Goal: Task Accomplishment & Management: Manage account settings

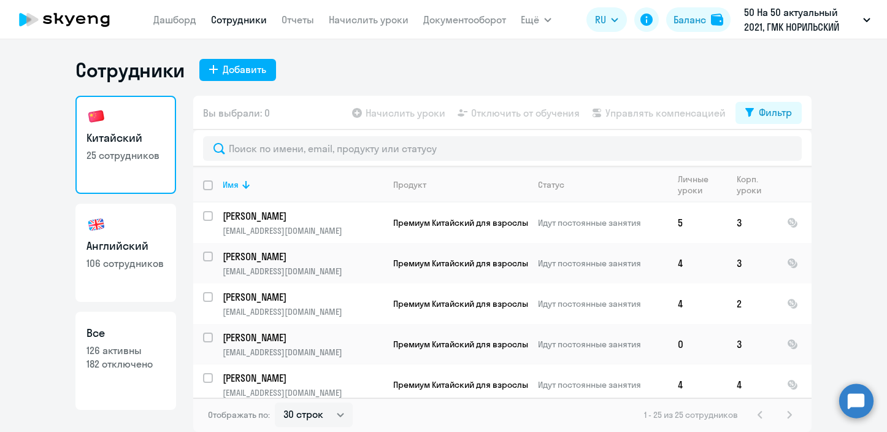
select select "30"
click at [121, 226] on link "Английский 106 сотрудников" at bounding box center [125, 253] width 101 height 98
select select "30"
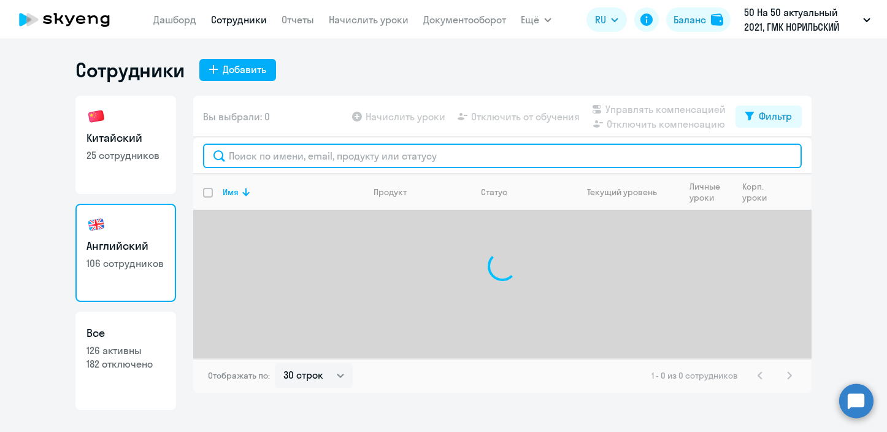
click at [331, 153] on input "text" at bounding box center [502, 156] width 599 height 25
type input "[PERSON_NAME]"
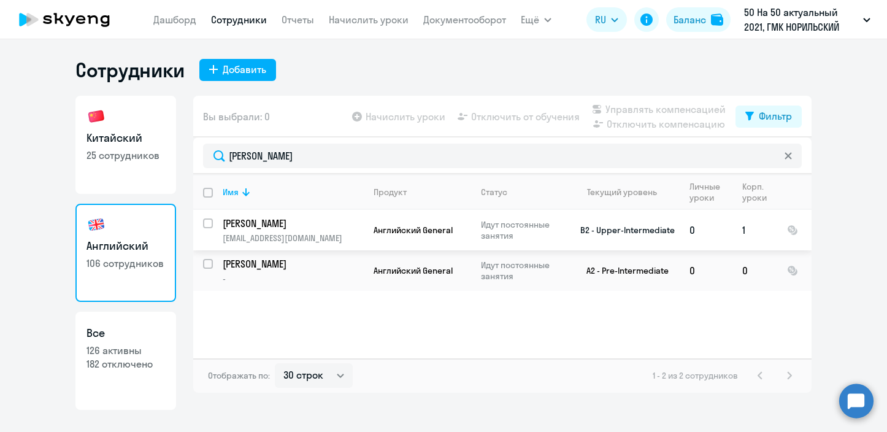
click at [207, 223] on input "select row 6353413" at bounding box center [215, 230] width 25 height 25
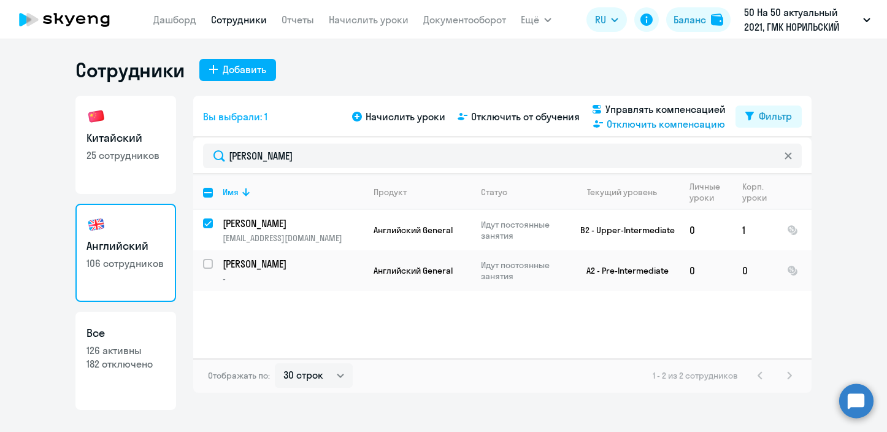
click at [625, 127] on span "Отключить компенсацию" at bounding box center [666, 124] width 118 height 15
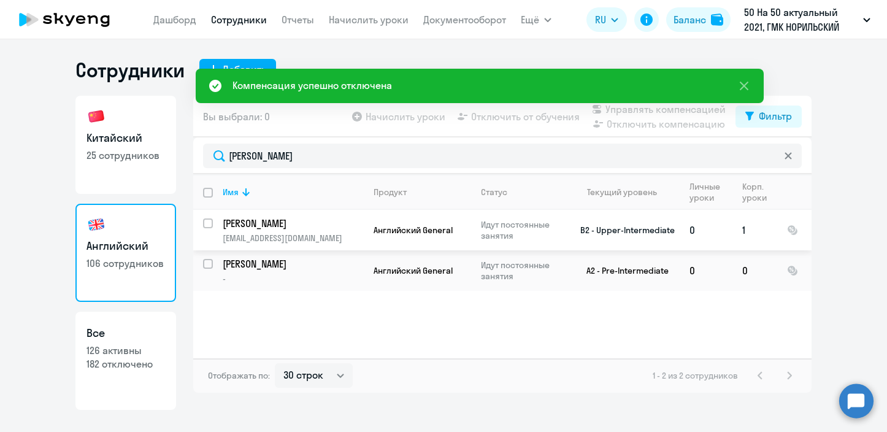
click at [210, 225] on input "select row 6353413" at bounding box center [215, 230] width 25 height 25
checkbox input "true"
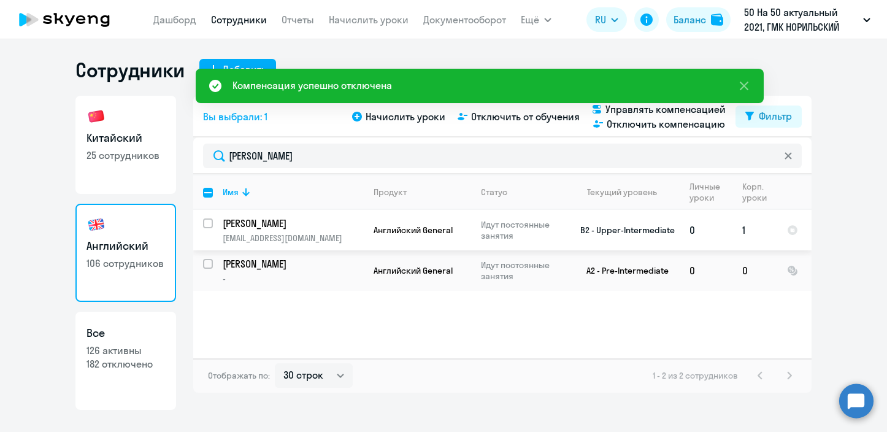
click at [209, 222] on input "select row 6353413" at bounding box center [215, 230] width 25 height 25
checkbox input "true"
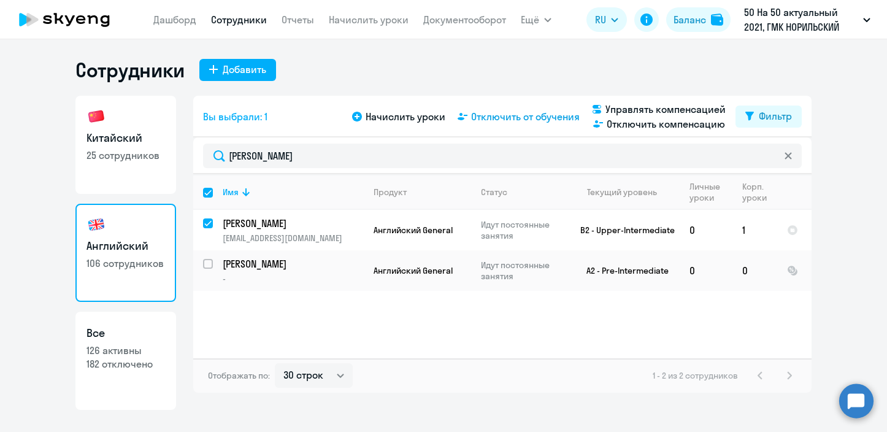
click at [502, 117] on span "Отключить от обучения" at bounding box center [525, 116] width 109 height 15
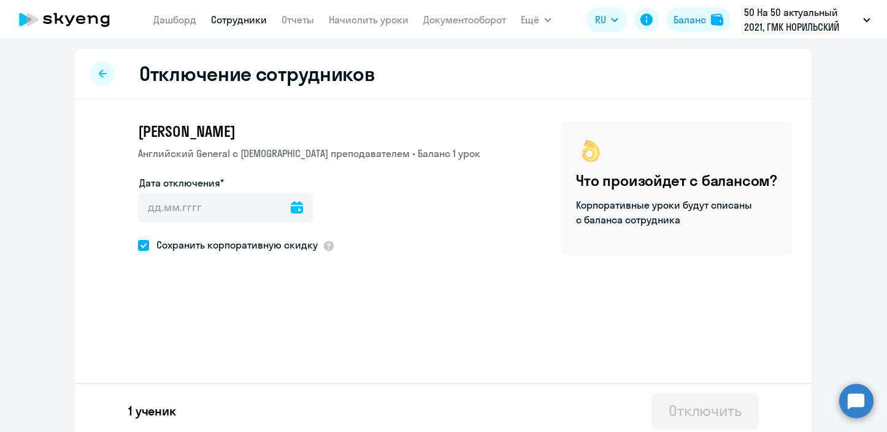
click at [255, 245] on span "Сохранить корпоративную скидку" at bounding box center [233, 244] width 169 height 15
click at [138, 245] on input "Сохранить корпоративную скидку" at bounding box center [137, 245] width 1 height 1
checkbox input "false"
click at [291, 213] on icon at bounding box center [297, 207] width 12 height 12
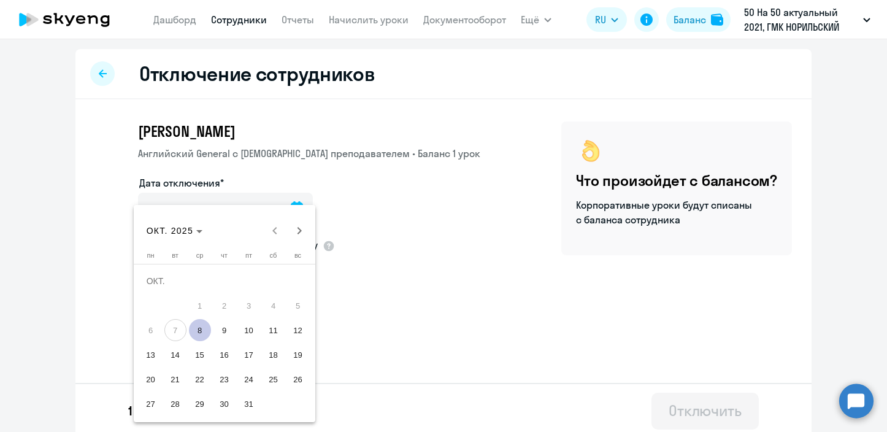
click at [197, 333] on span "8" at bounding box center [200, 330] width 22 height 22
type input "[DATE]"
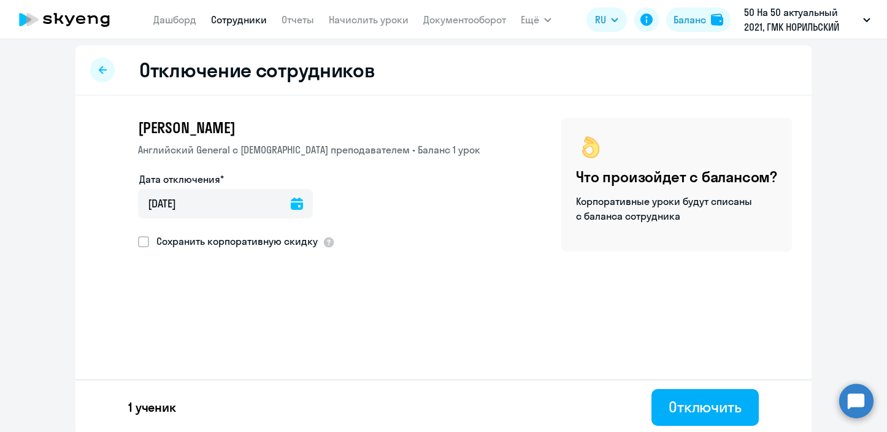
scroll to position [6, 0]
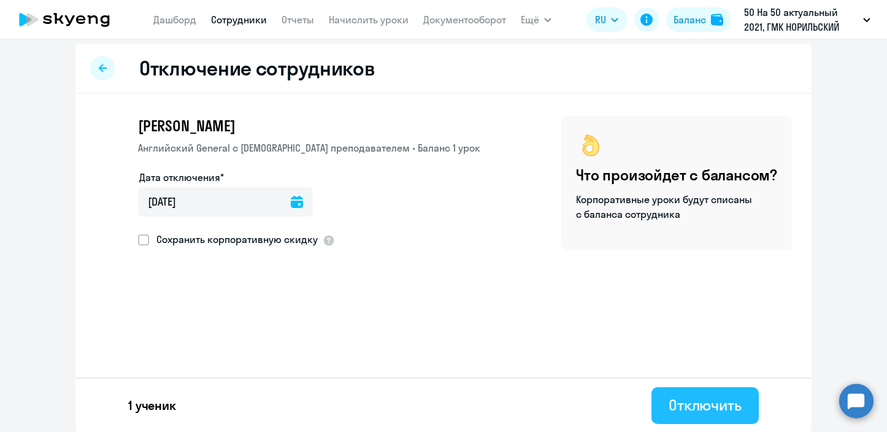
click at [688, 398] on div "Отключить" at bounding box center [705, 405] width 73 height 20
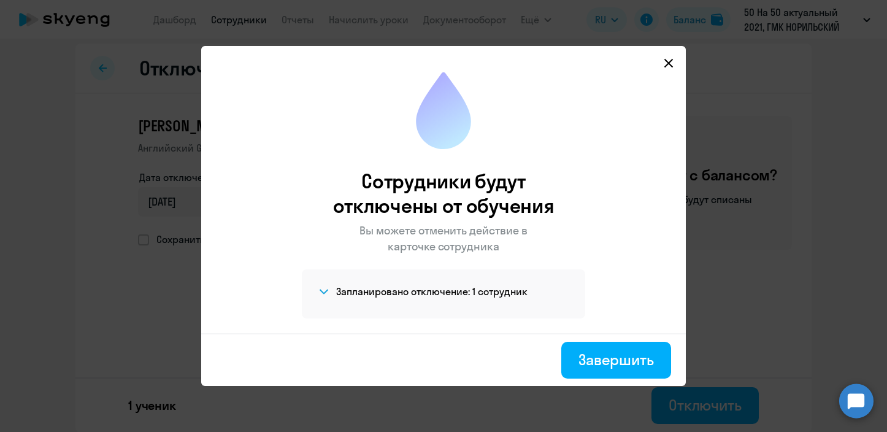
click at [464, 295] on h4 "Запланировано отключение: 1 сотрудник" at bounding box center [431, 291] width 191 height 13
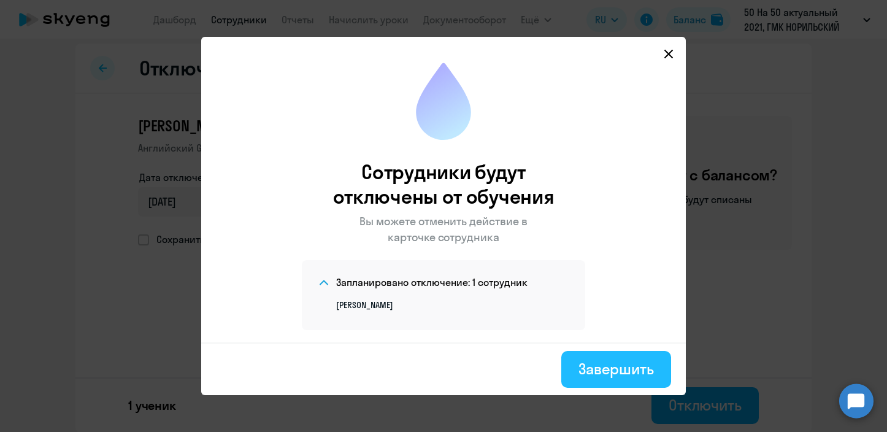
click at [591, 362] on div "Завершить" at bounding box center [615, 369] width 75 height 20
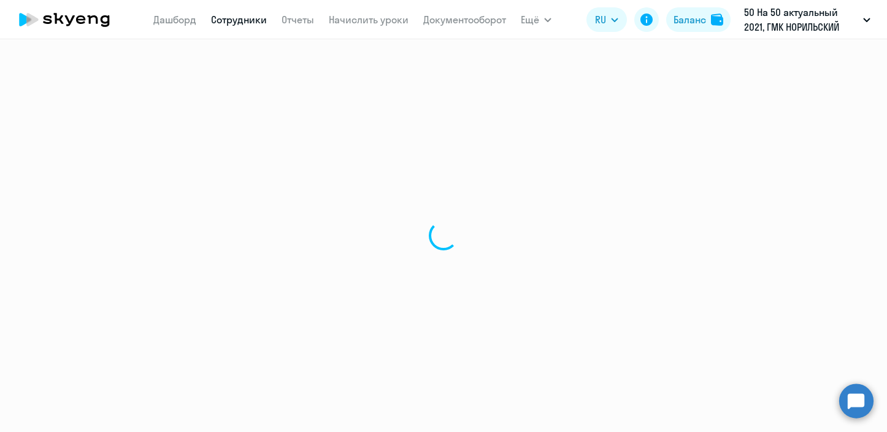
select select "30"
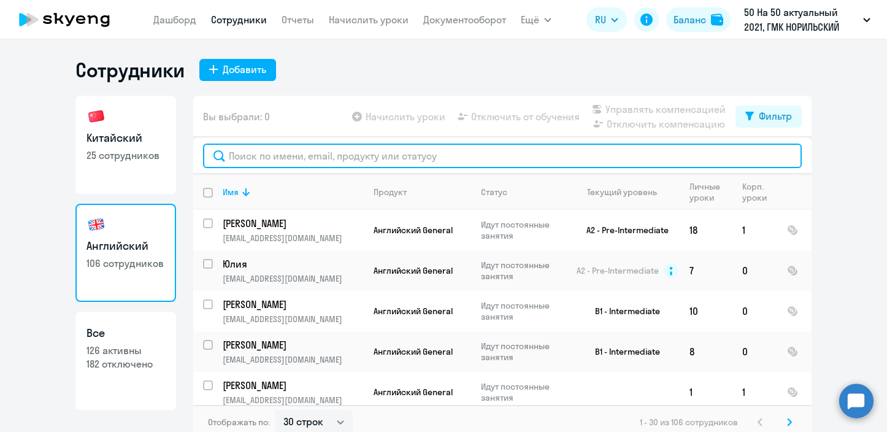
click at [258, 150] on input "text" at bounding box center [502, 156] width 599 height 25
paste input "[PERSON_NAME]"
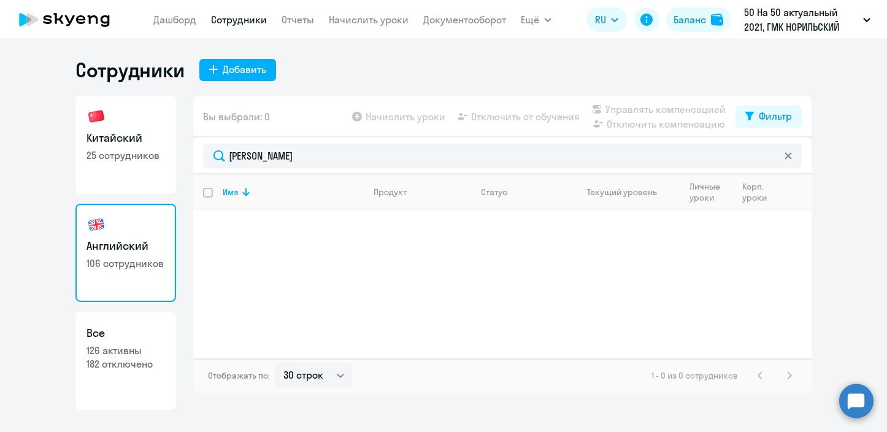
click at [350, 249] on div "Имя Продукт Статус Текущий уровень Личные уроки Корп. уроки" at bounding box center [502, 266] width 618 height 184
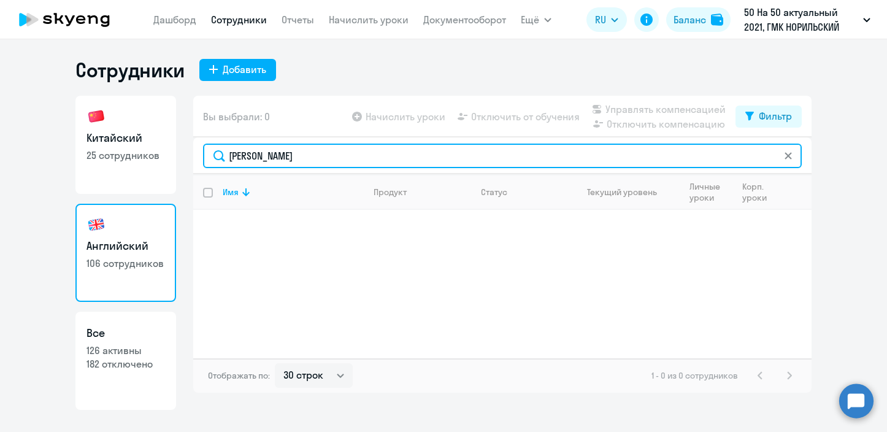
click at [258, 152] on input "[PERSON_NAME]" at bounding box center [502, 156] width 599 height 25
paste input "укат"
click at [348, 158] on input "[PERSON_NAME]" at bounding box center [502, 156] width 599 height 25
click at [265, 147] on input "[PERSON_NAME]" at bounding box center [502, 156] width 599 height 25
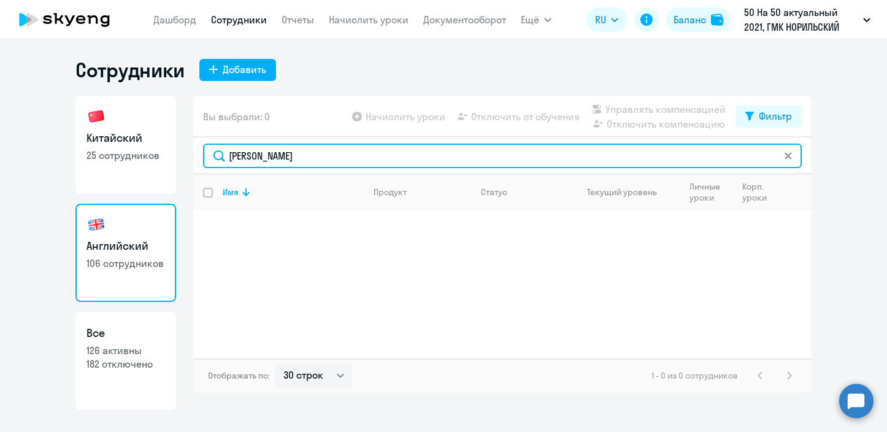
click at [265, 147] on input "[PERSON_NAME]" at bounding box center [502, 156] width 599 height 25
paste input "[EMAIL_ADDRESS][DOMAIN_NAME]"
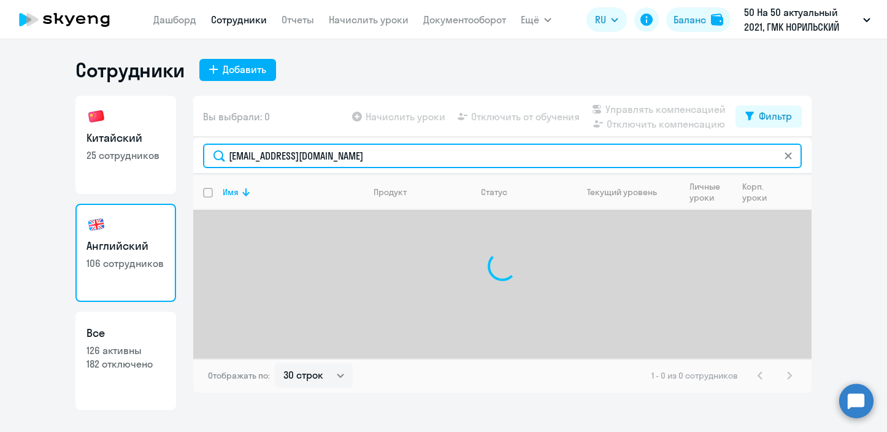
type input "[EMAIL_ADDRESS][DOMAIN_NAME]"
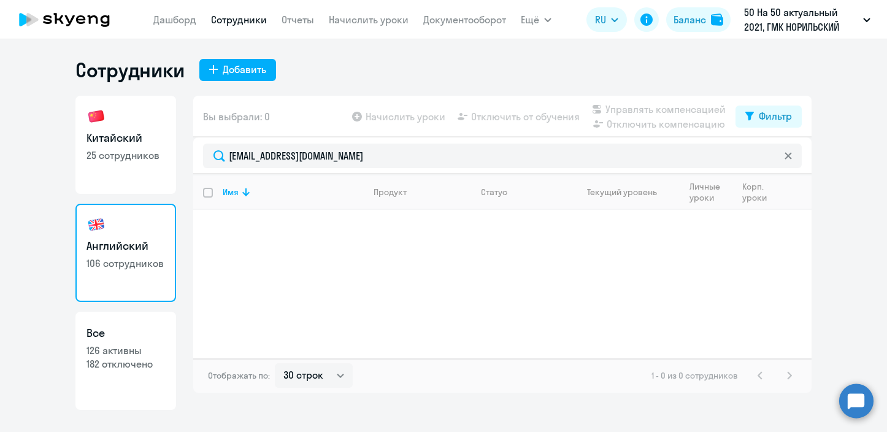
click at [320, 83] on div "Сотрудники Добавить Китайский 25 сотрудников Английский 106 сотрудников Все 126…" at bounding box center [443, 234] width 736 height 352
